Goal: Information Seeking & Learning: Learn about a topic

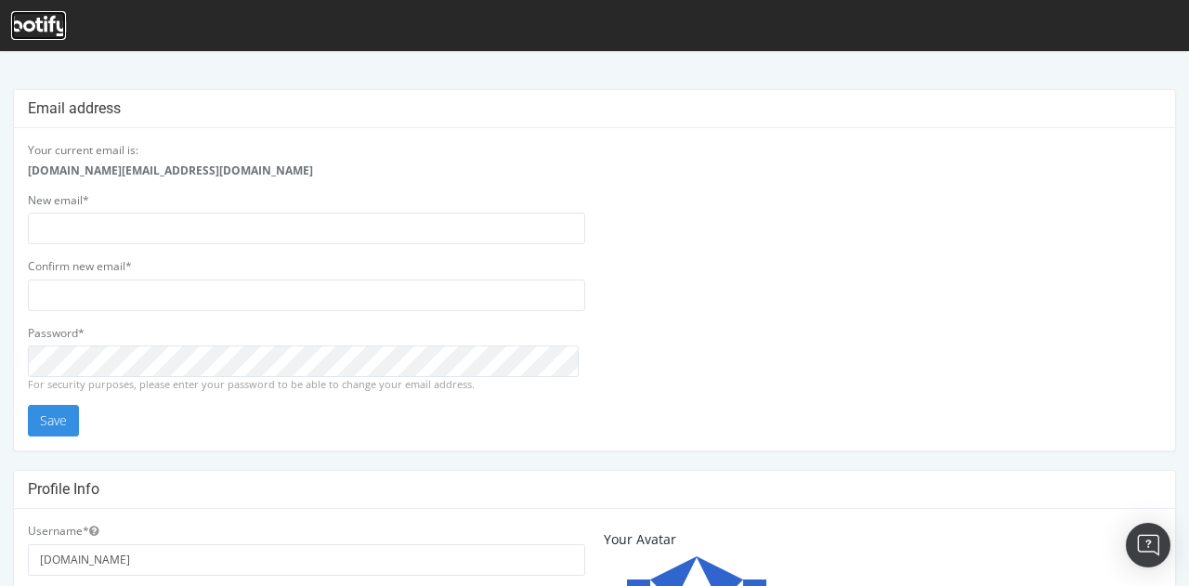
click at [41, 33] on icon at bounding box center [38, 26] width 55 height 20
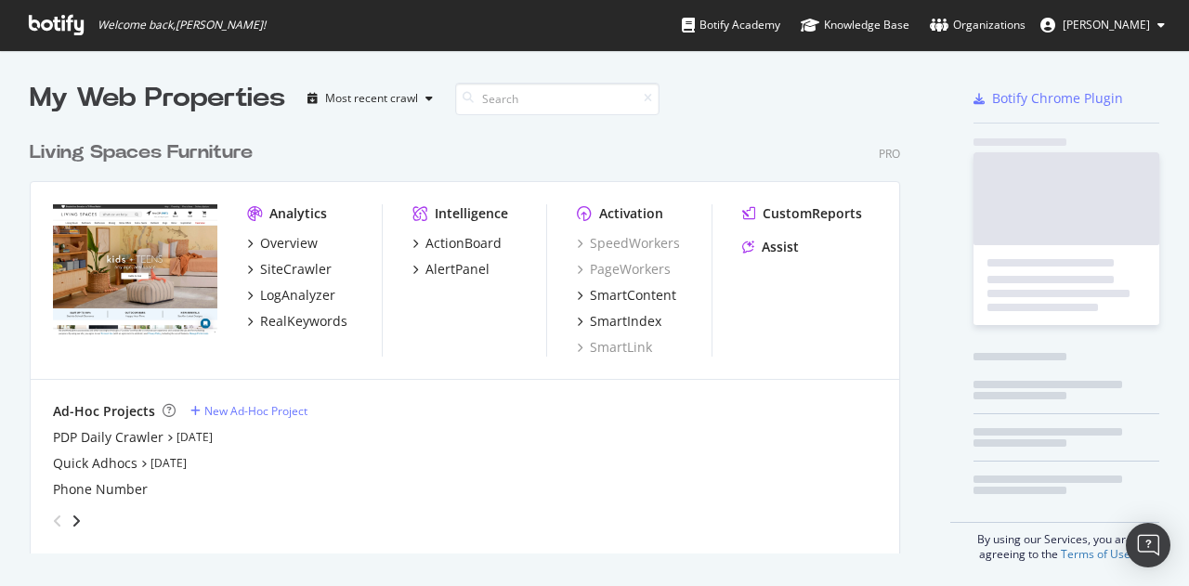
scroll to position [422, 871]
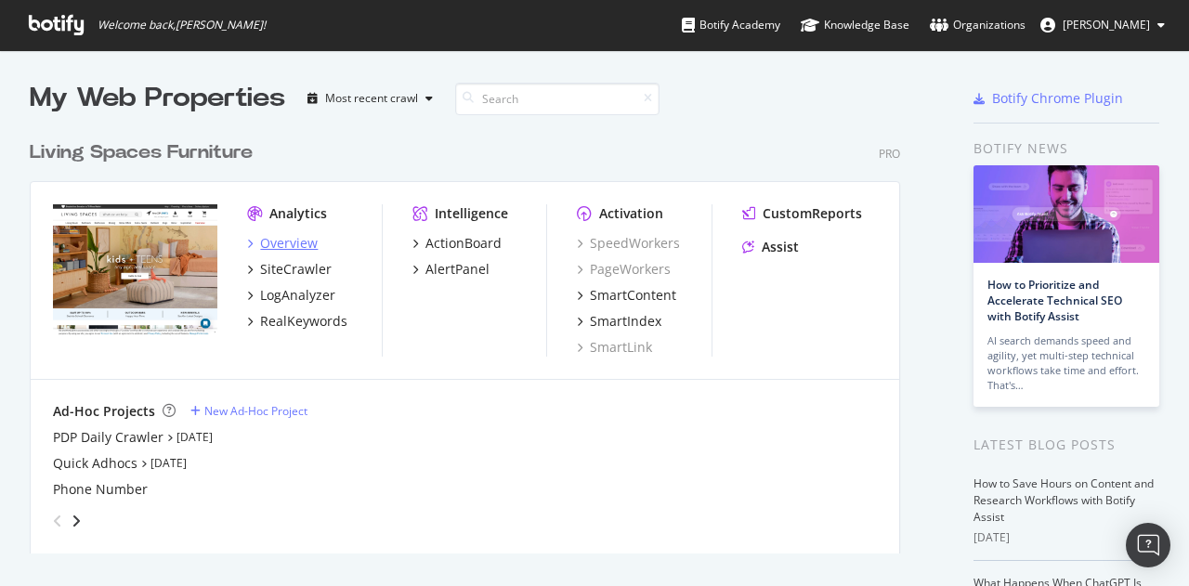
click at [290, 248] on div "Overview" at bounding box center [289, 243] width 58 height 19
